Goal: Information Seeking & Learning: Learn about a topic

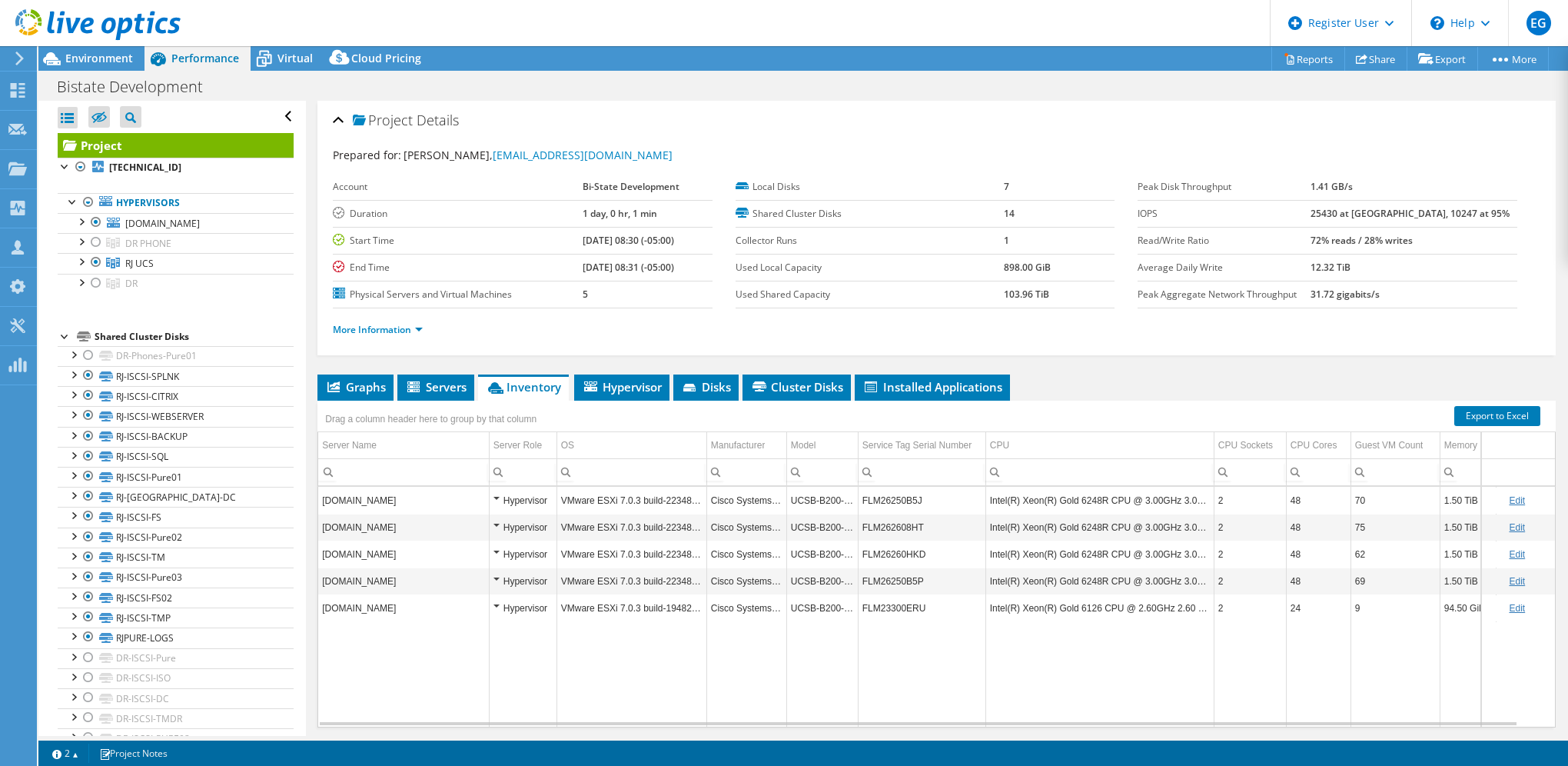
select select "USD"
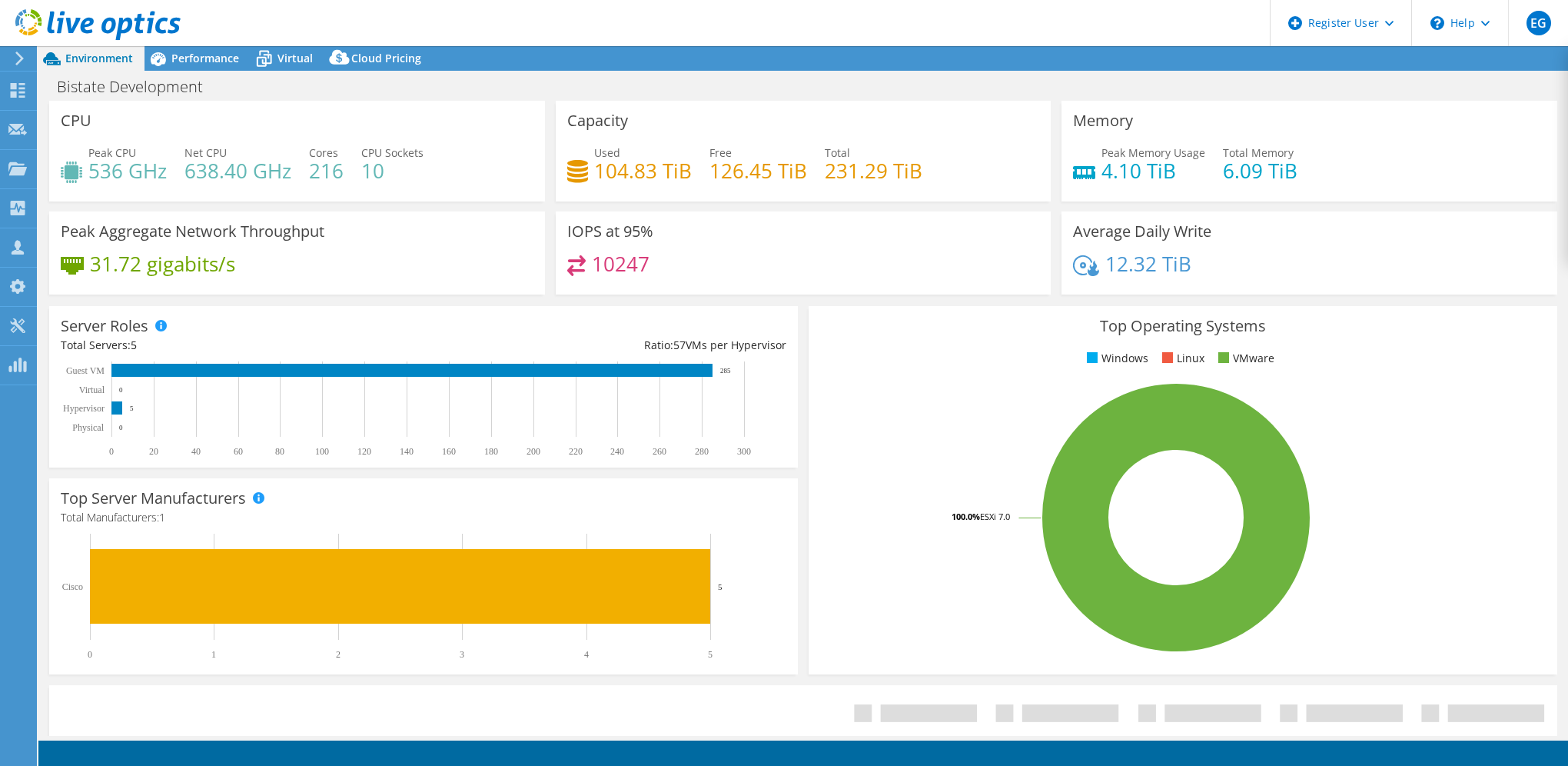
select select "USD"
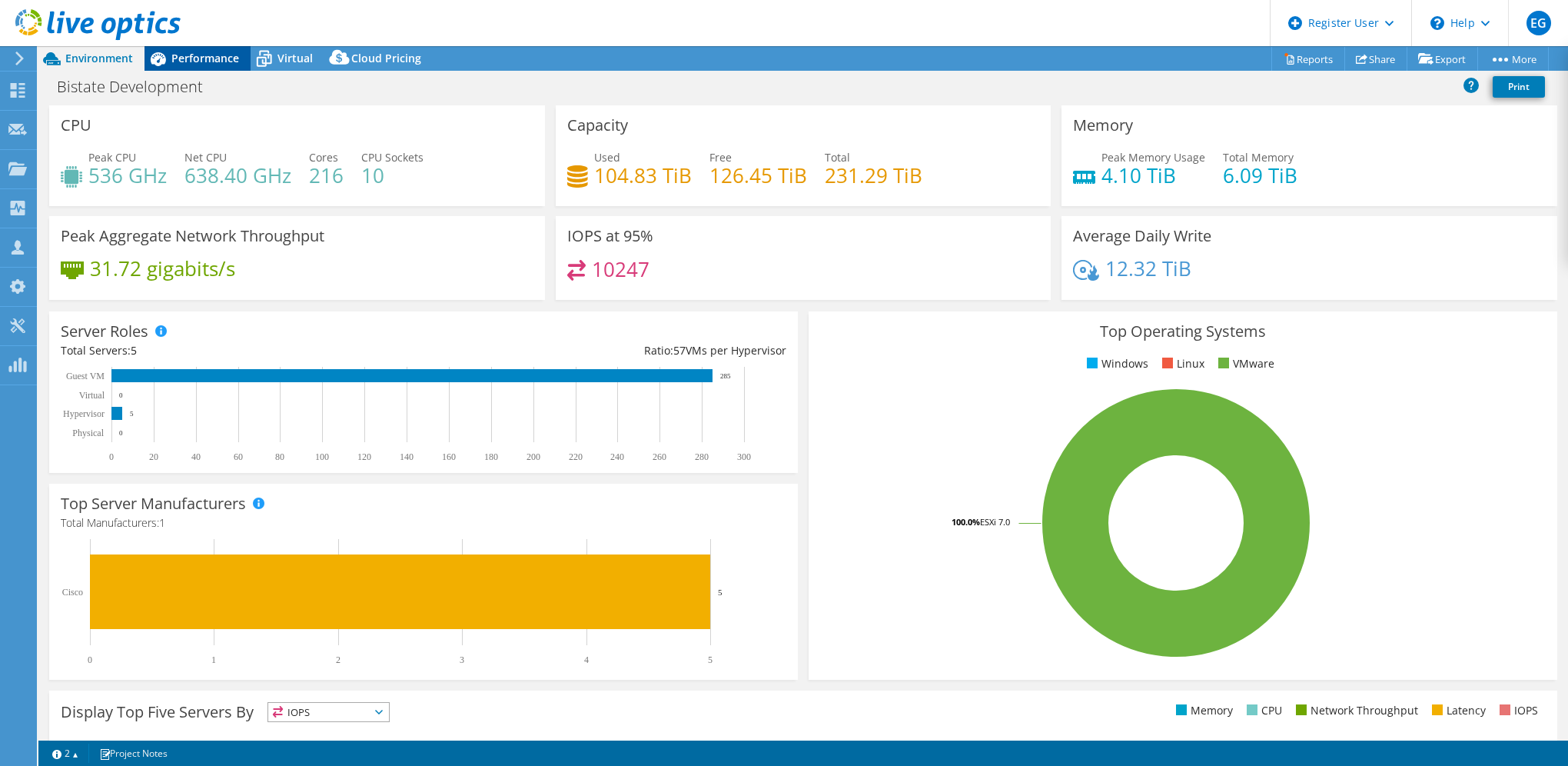
click at [212, 65] on span "Performance" at bounding box center [205, 58] width 68 height 14
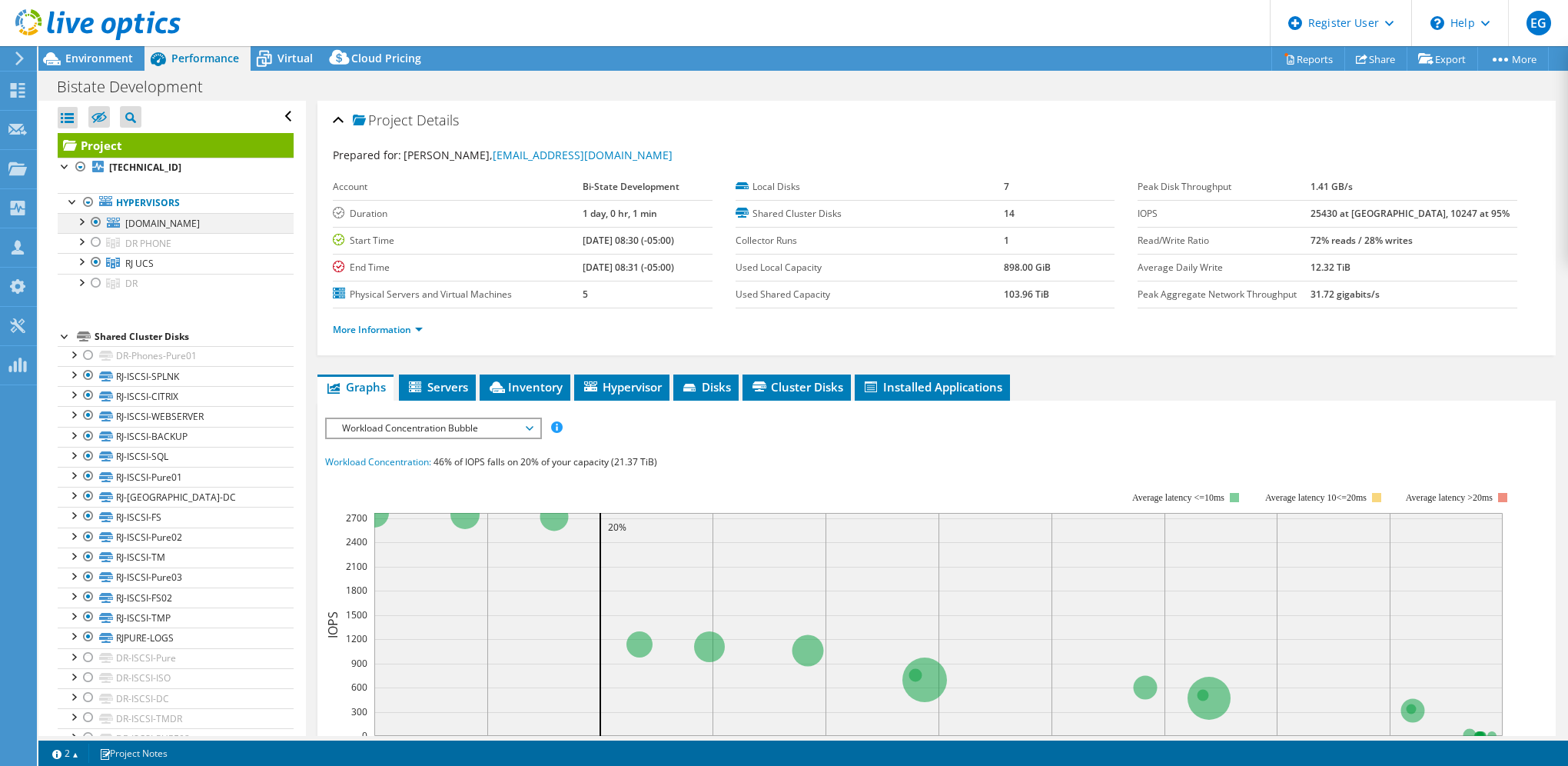
click at [78, 221] on div at bounding box center [80, 220] width 15 height 15
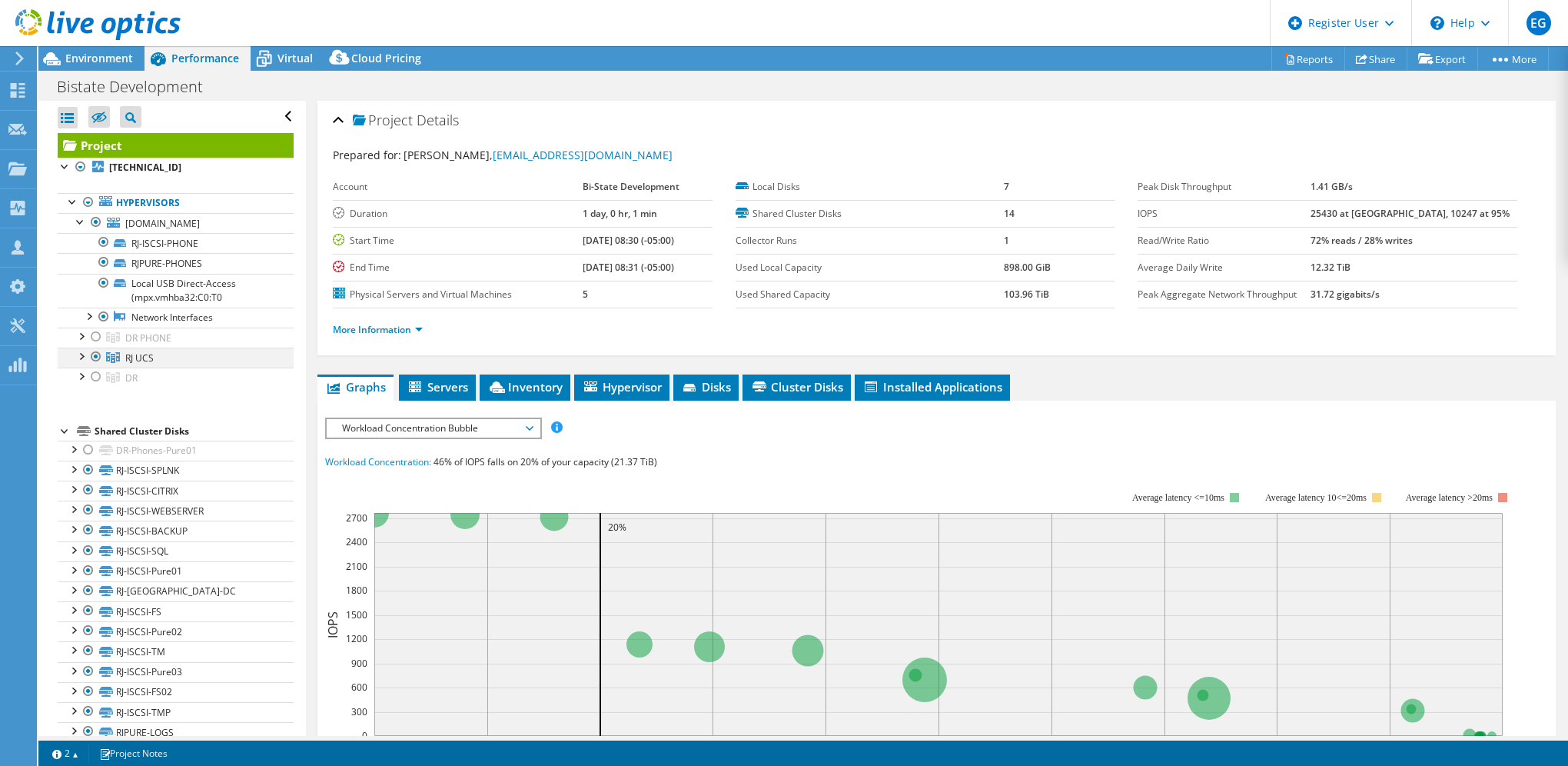
click at [78, 355] on div at bounding box center [80, 355] width 15 height 15
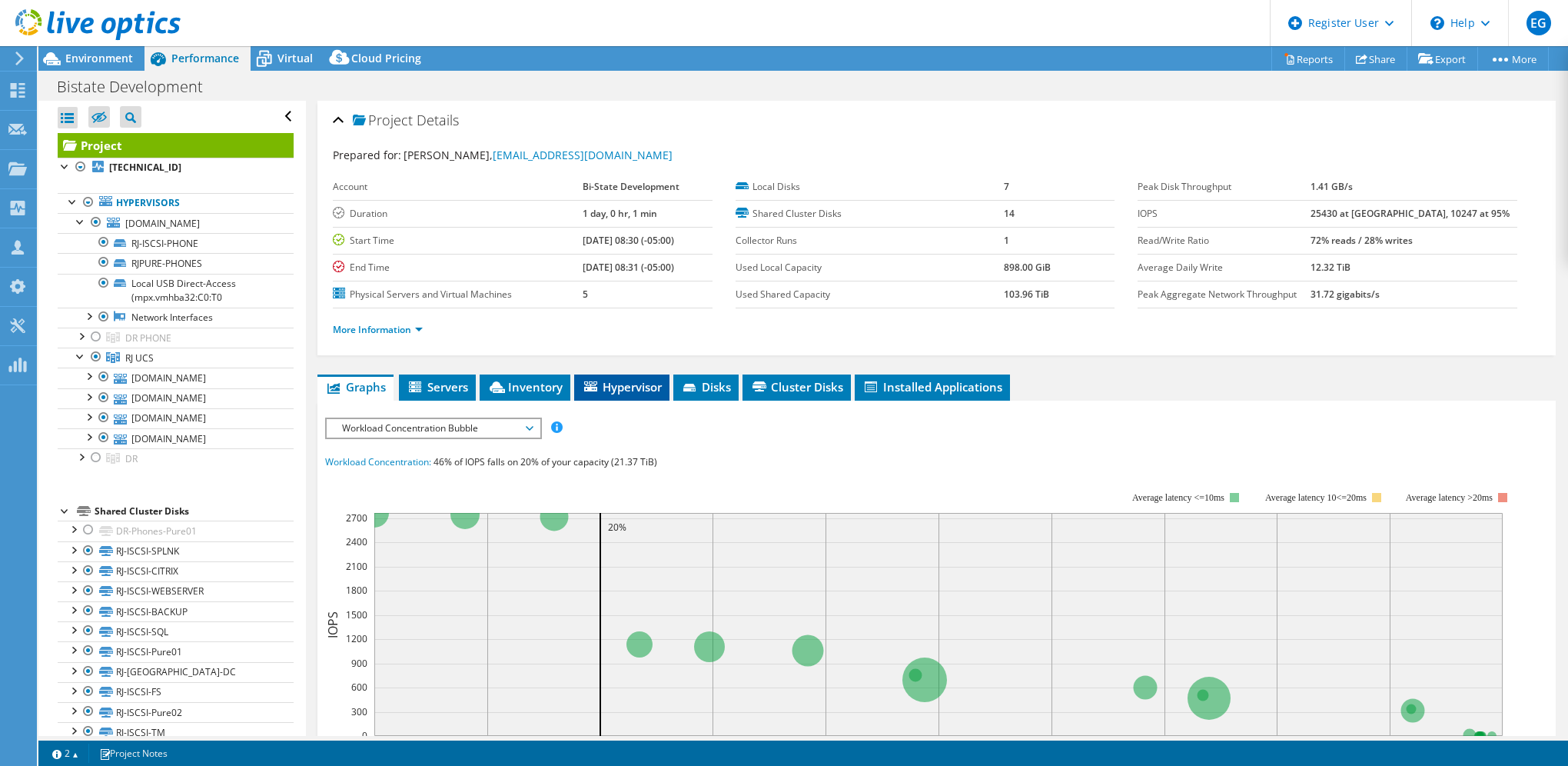
click at [634, 379] on span "Hypervisor" at bounding box center [621, 386] width 80 height 15
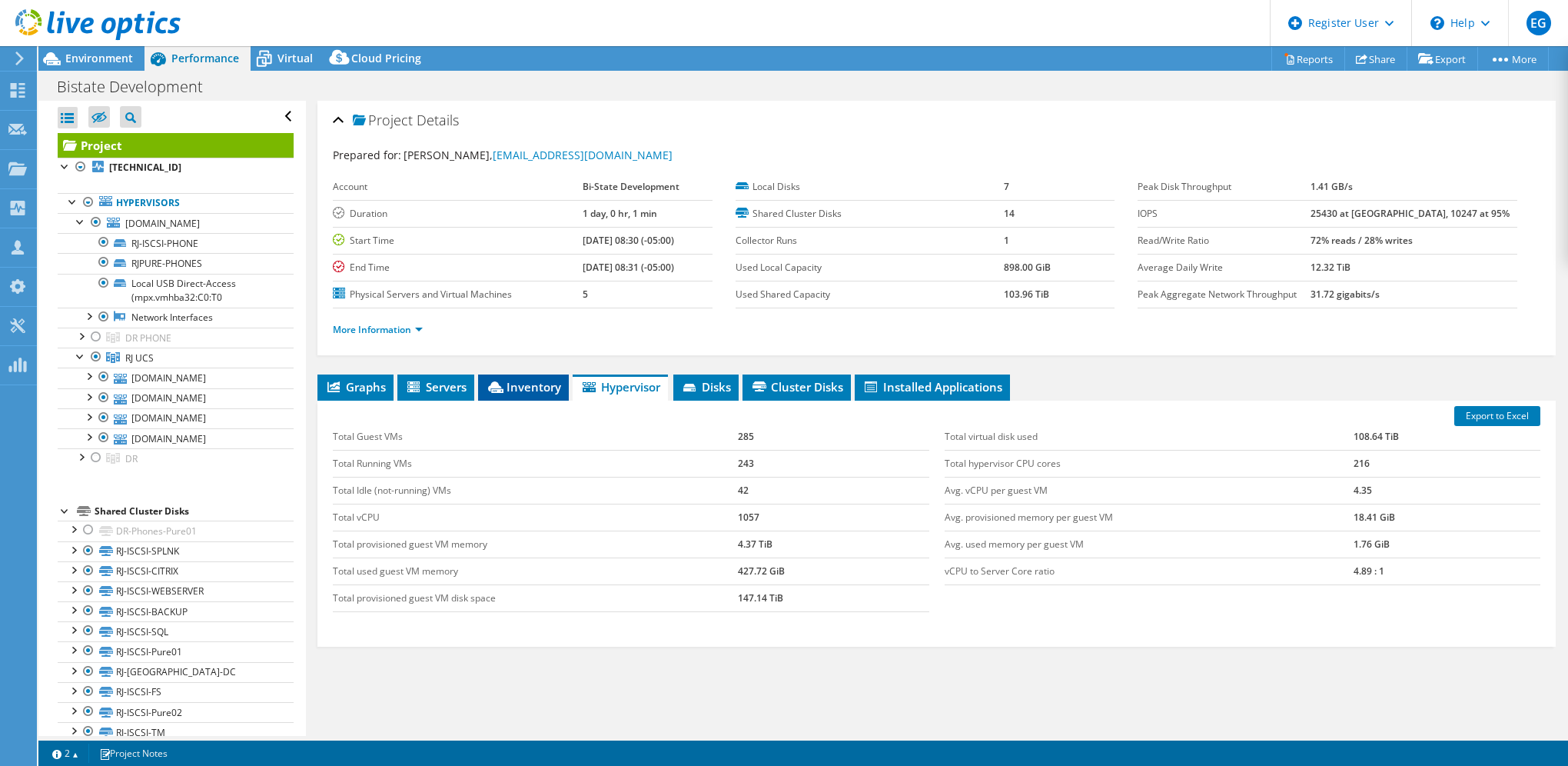
click at [510, 385] on span "Inventory" at bounding box center [524, 386] width 76 height 15
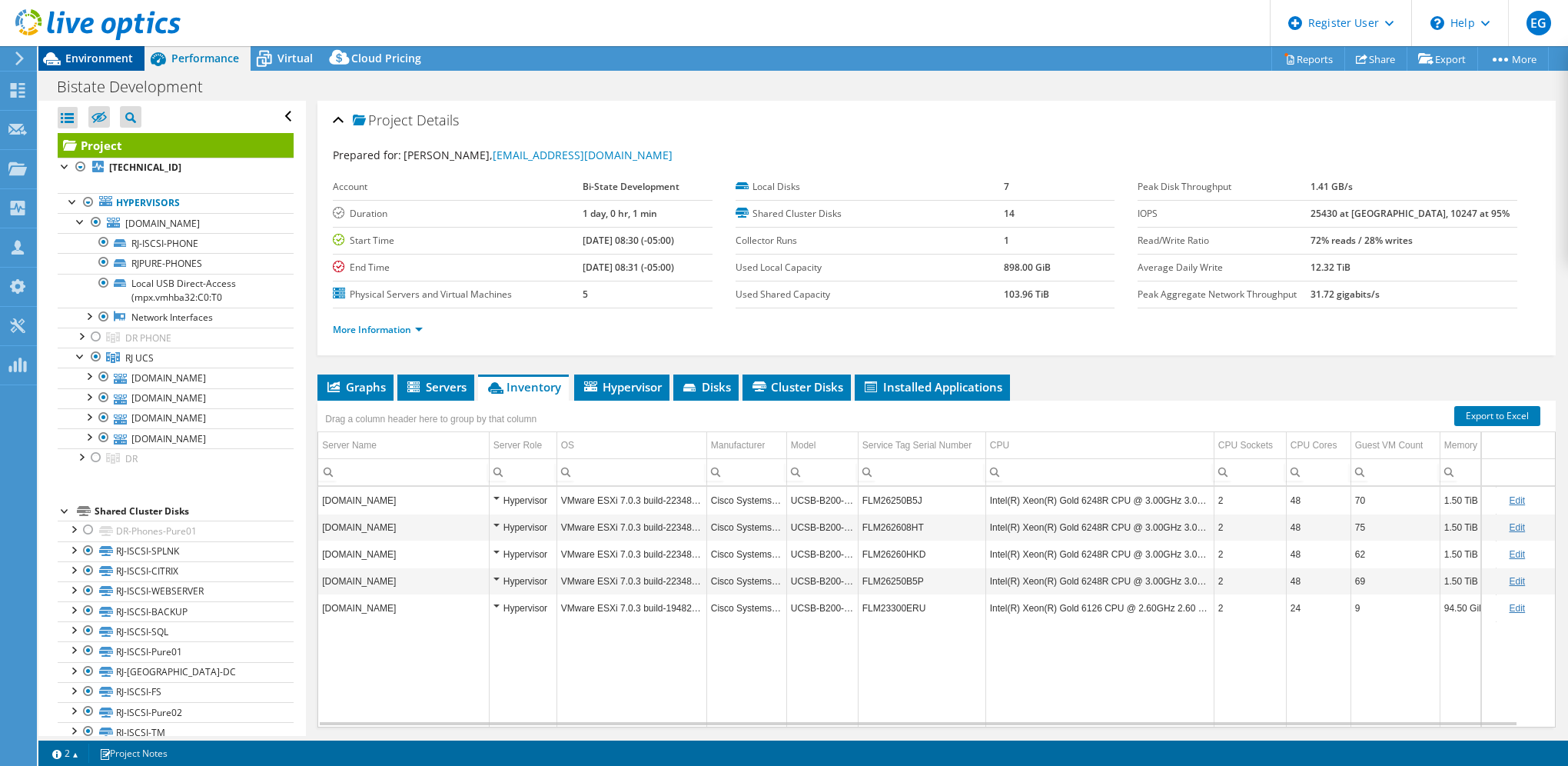
click at [95, 53] on span "Environment" at bounding box center [98, 58] width 68 height 14
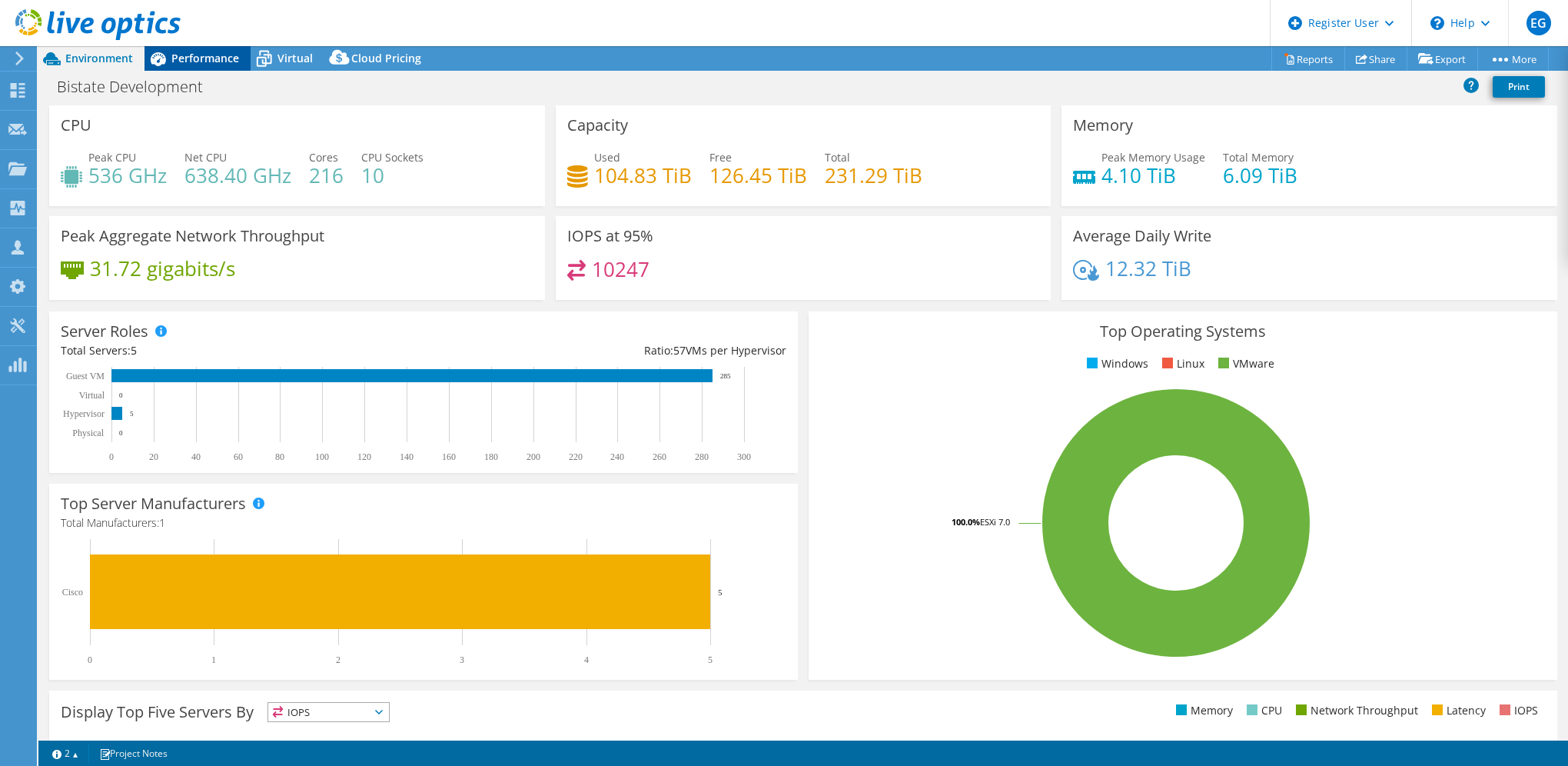
click at [204, 60] on span "Performance" at bounding box center [205, 58] width 68 height 14
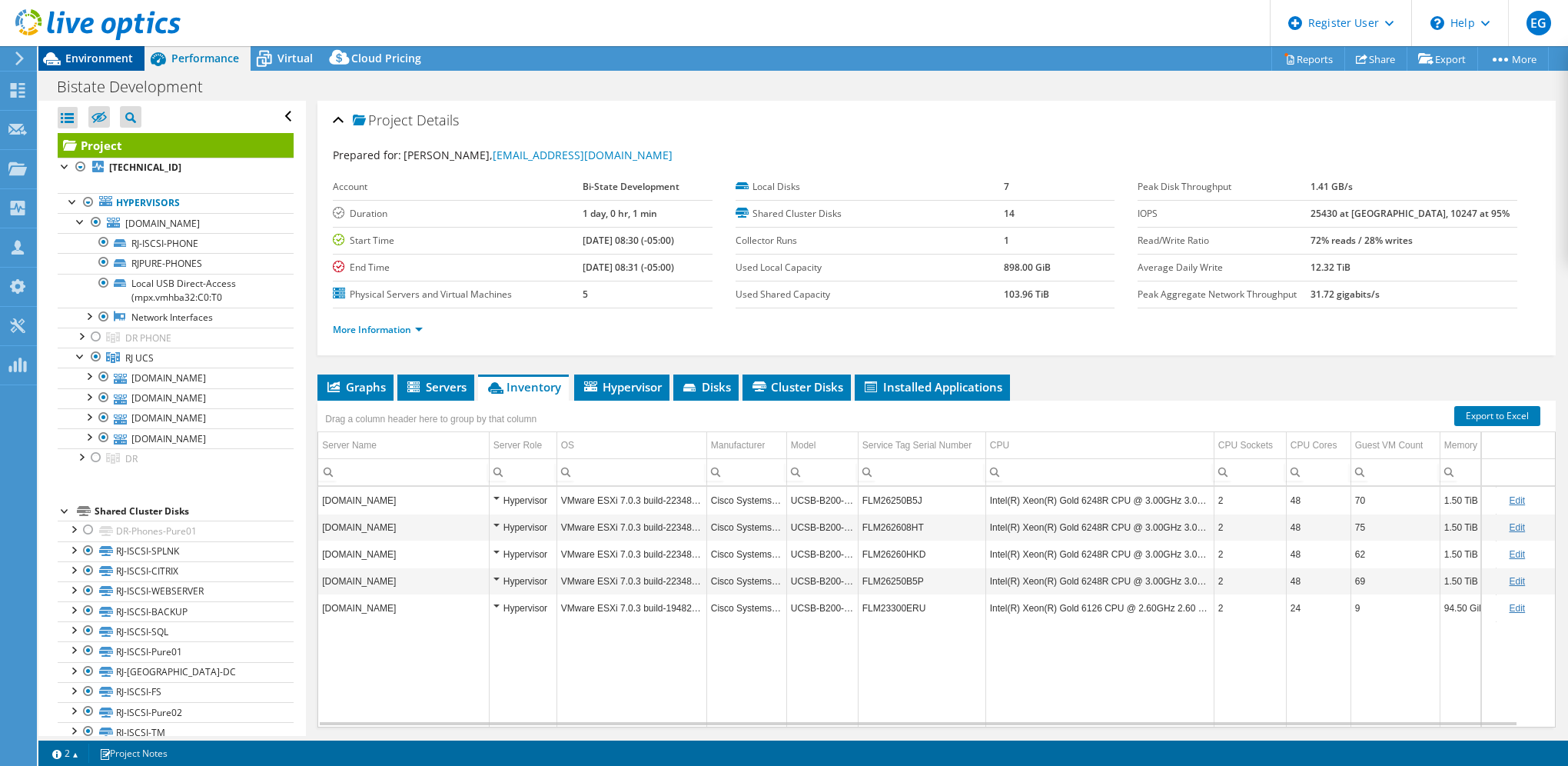
click at [129, 52] on span "Environment" at bounding box center [98, 58] width 68 height 14
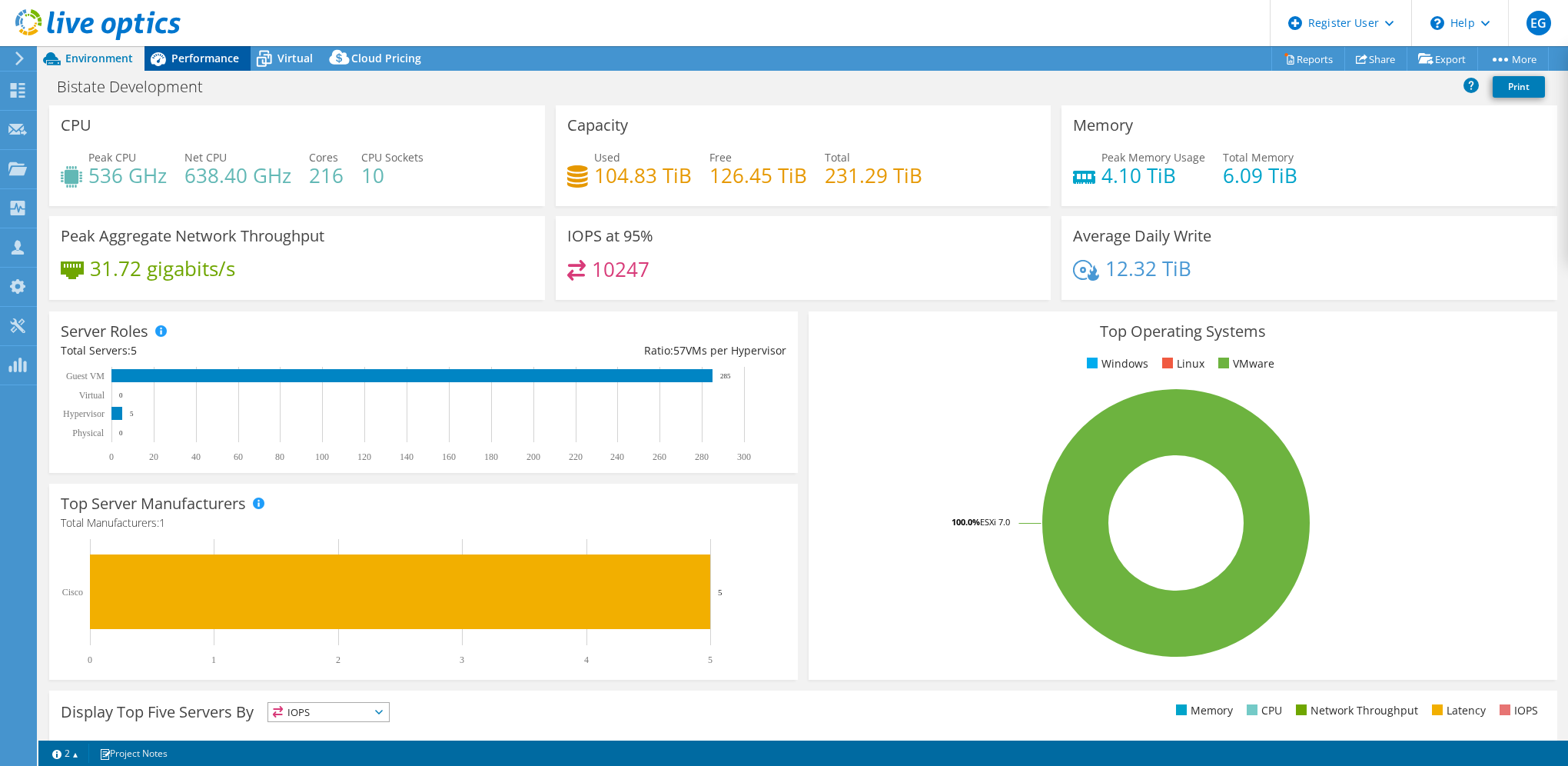
click at [164, 65] on icon at bounding box center [158, 59] width 27 height 27
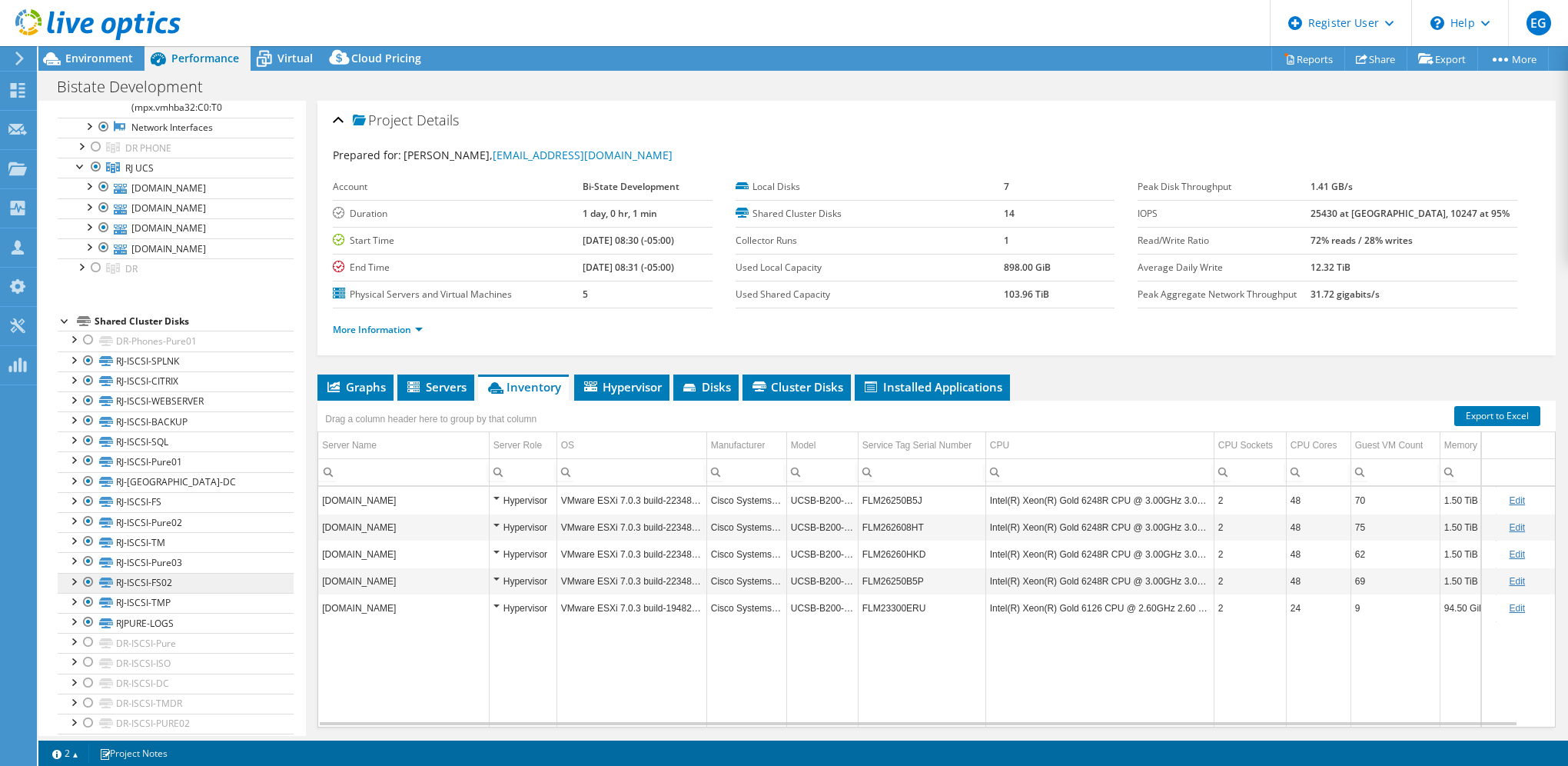
scroll to position [221, 0]
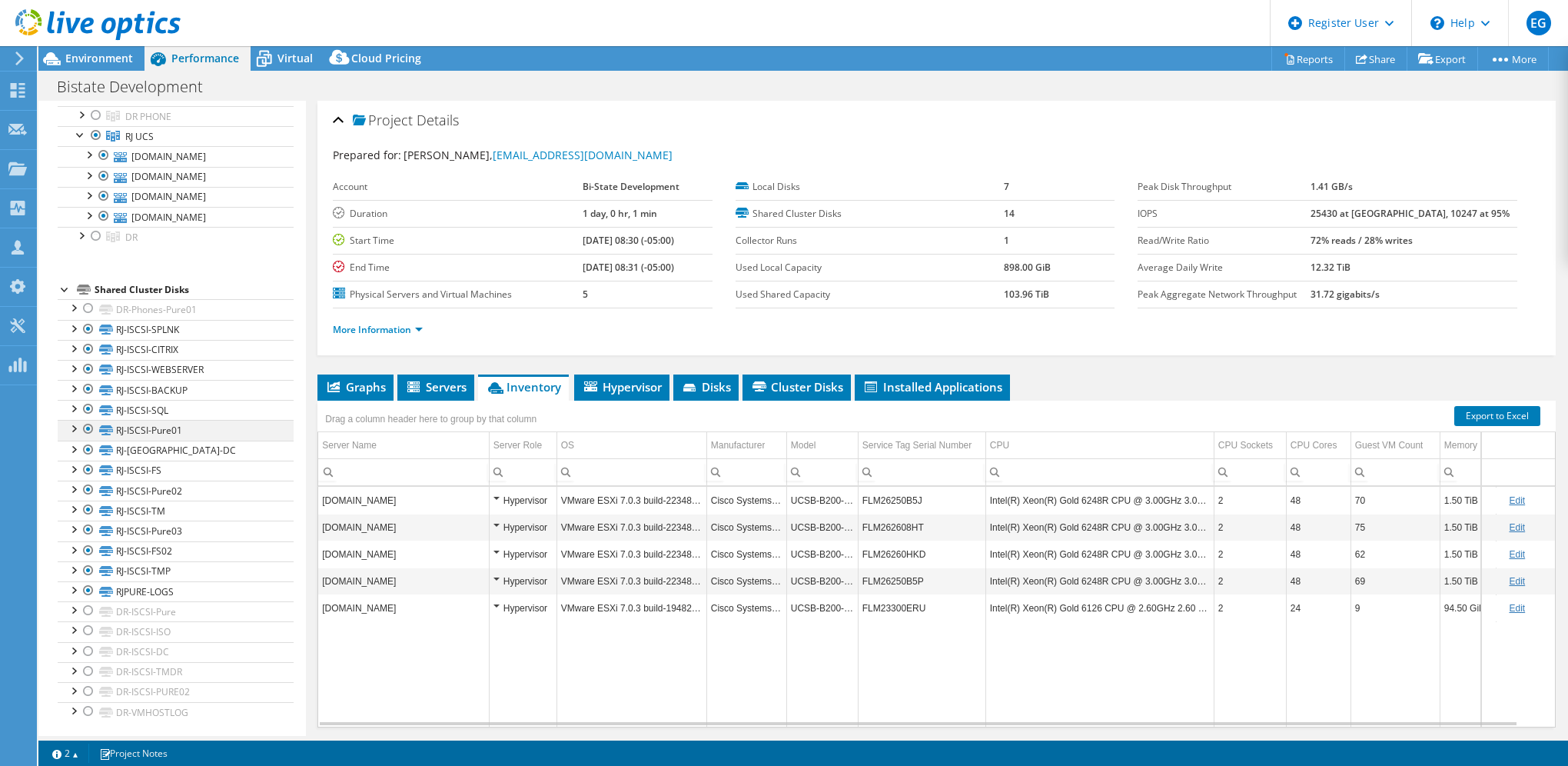
click at [76, 422] on div at bounding box center [72, 427] width 15 height 15
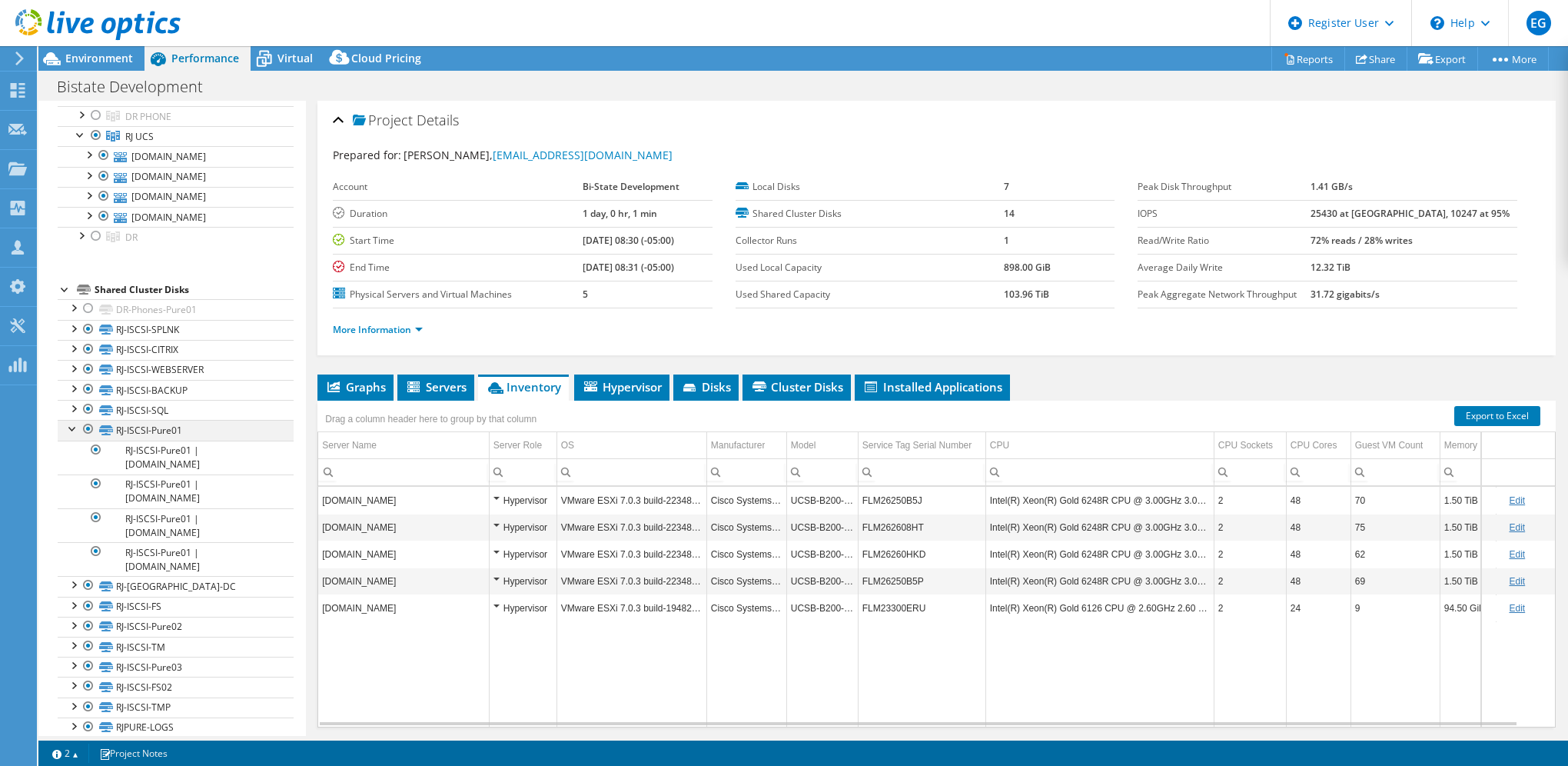
click at [76, 422] on div at bounding box center [72, 427] width 15 height 15
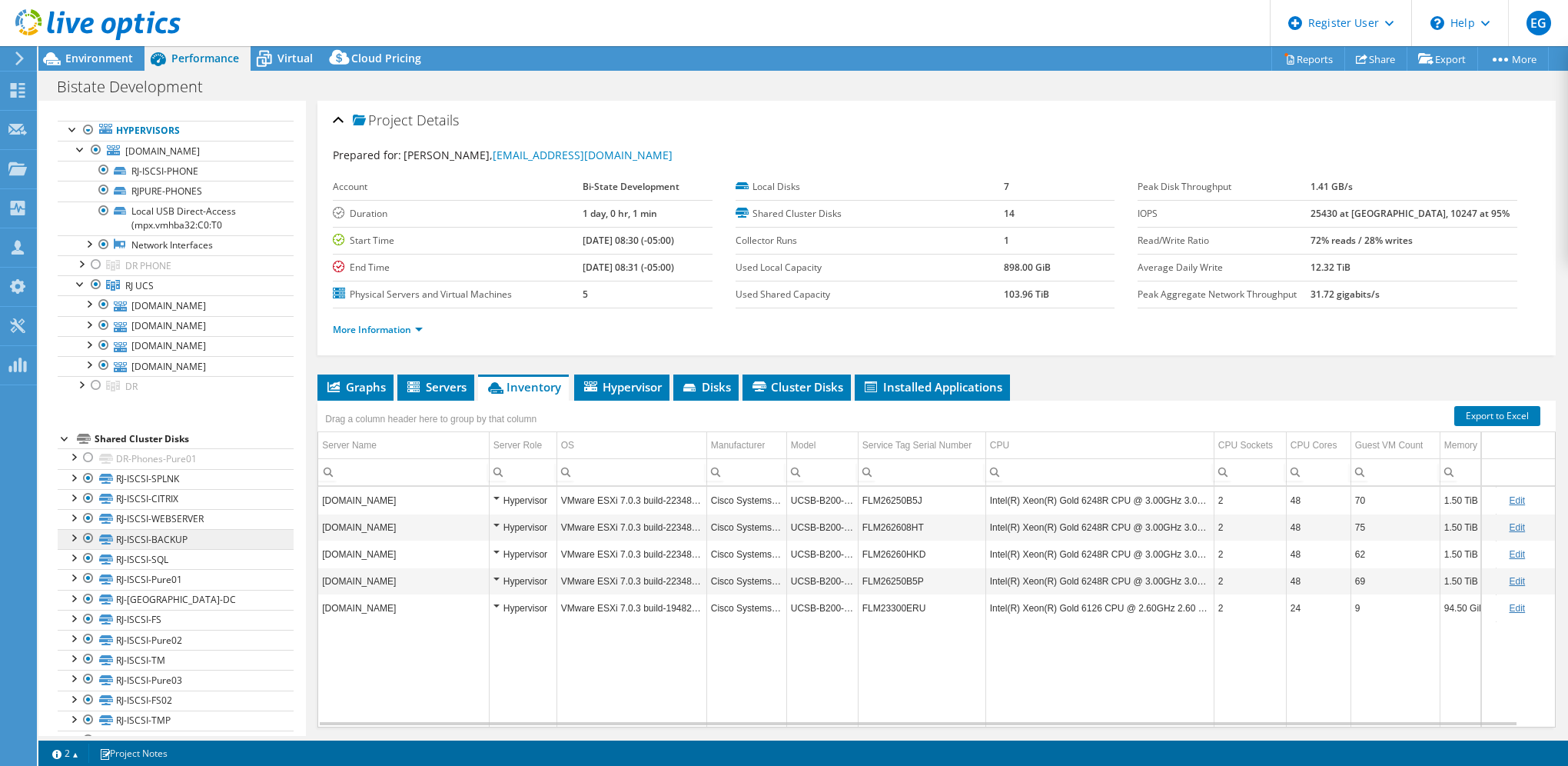
scroll to position [0, 0]
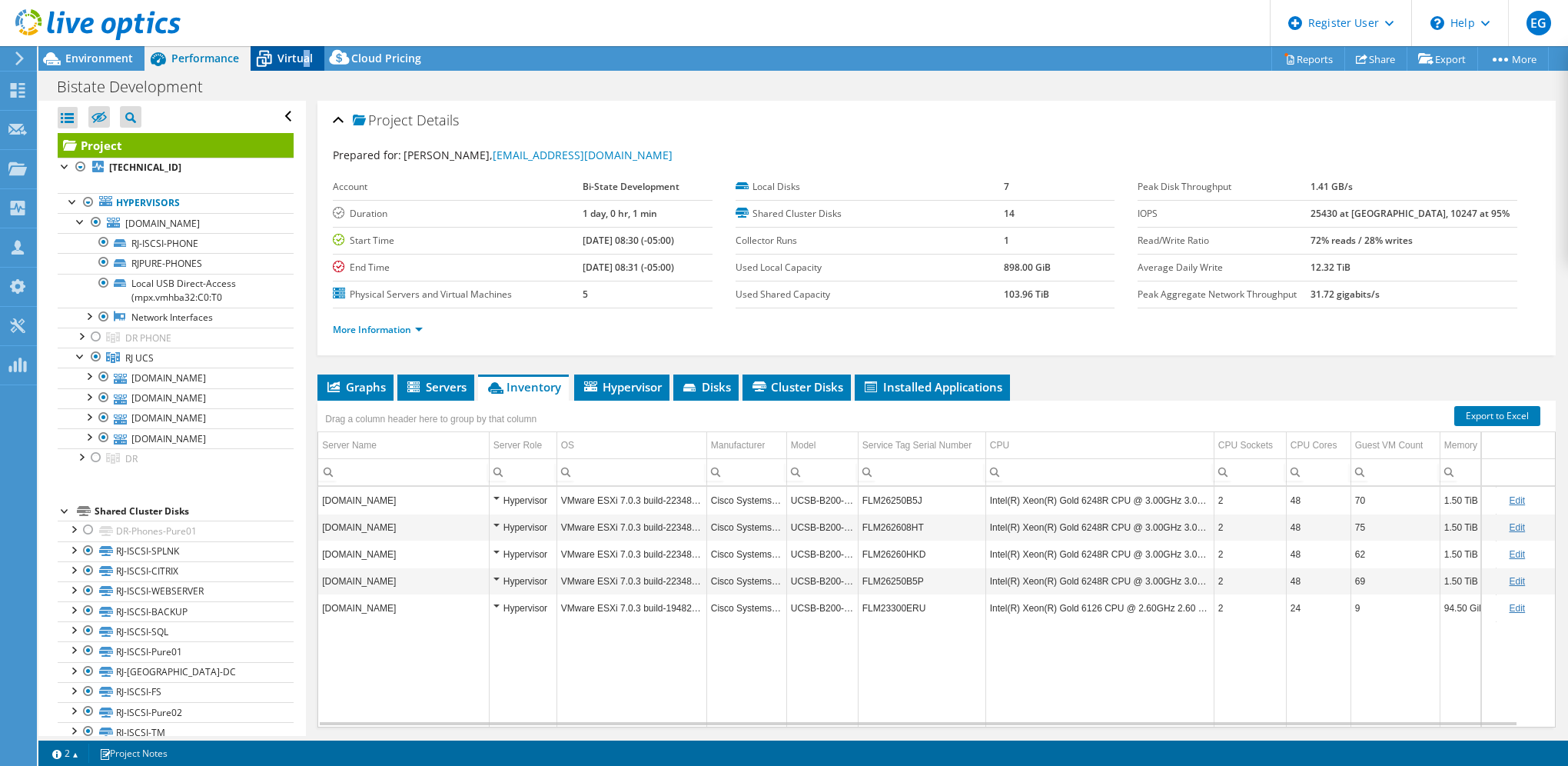
click at [305, 55] on span "Virtual" at bounding box center [295, 58] width 35 height 14
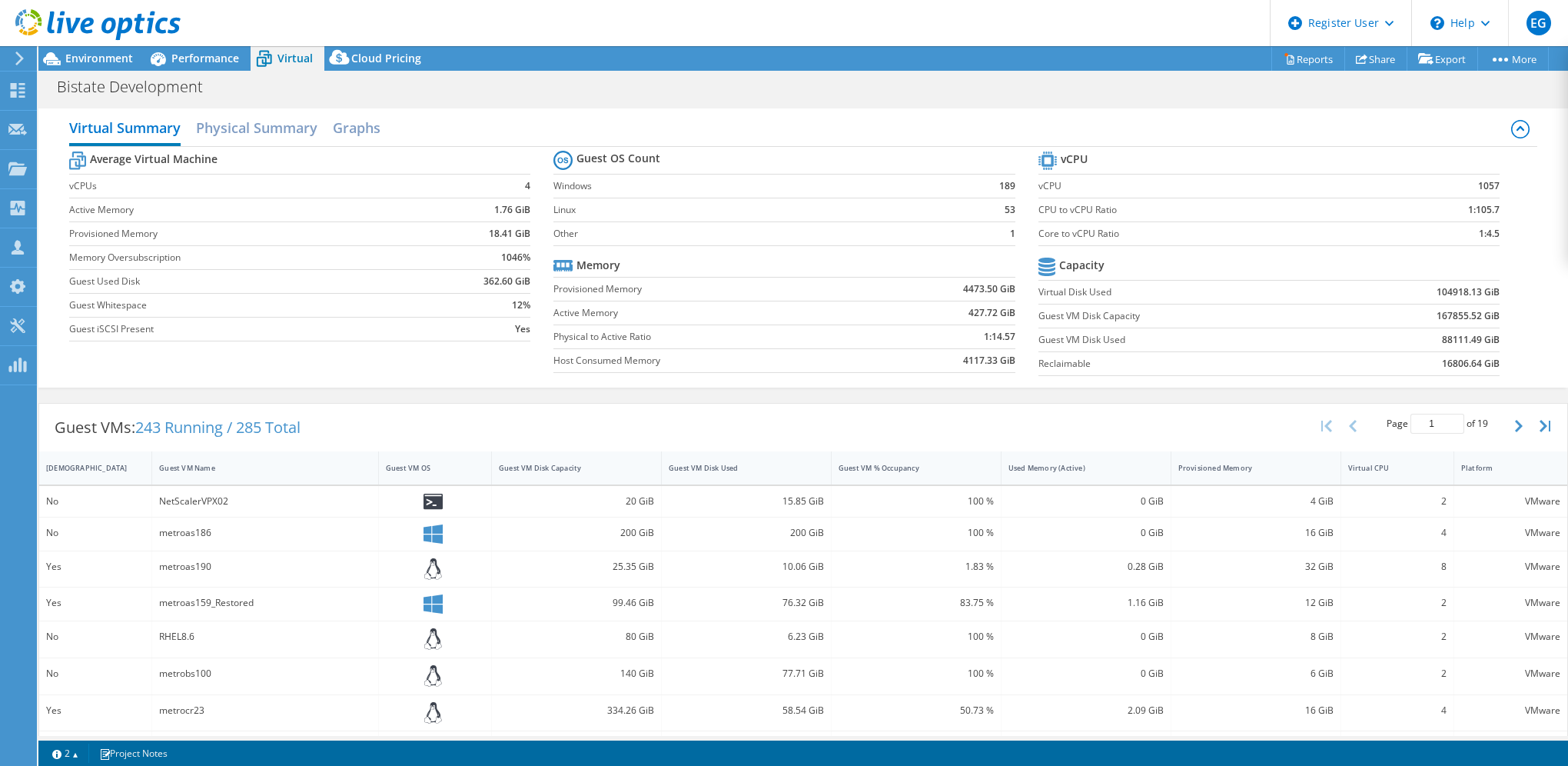
click at [955, 243] on td "1" at bounding box center [985, 233] width 60 height 23
drag, startPoint x: 243, startPoint y: 420, endPoint x: 268, endPoint y: 425, distance: 25.5
click at [268, 425] on span "243 Running / 285 Total" at bounding box center [217, 427] width 165 height 21
drag, startPoint x: 268, startPoint y: 425, endPoint x: 138, endPoint y: 425, distance: 130.0
click at [138, 425] on div "Guest VMs: 243 Running / 285 Total" at bounding box center [177, 427] width 277 height 48
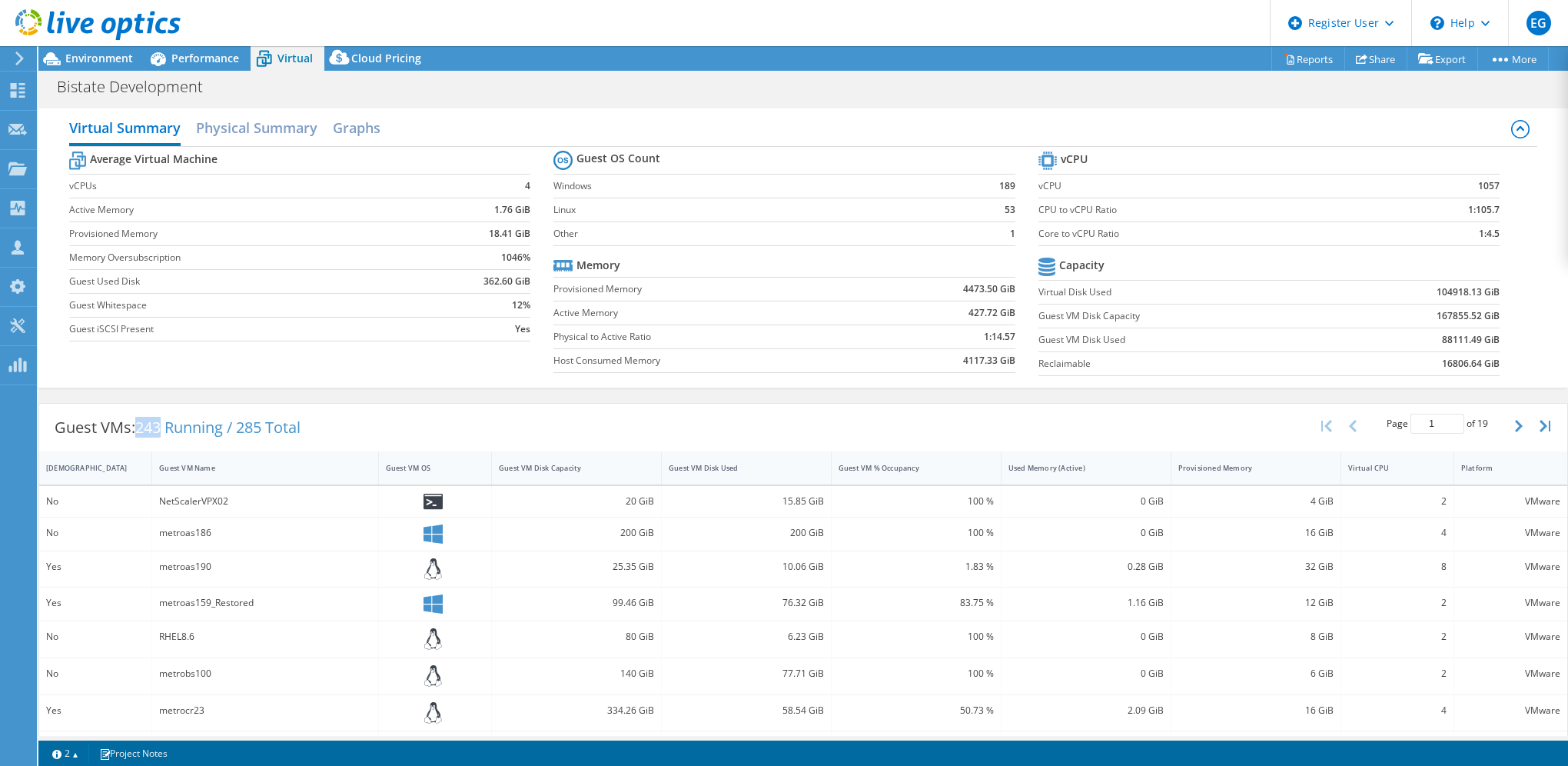
scroll to position [48, 0]
